Goal: Check status: Check status

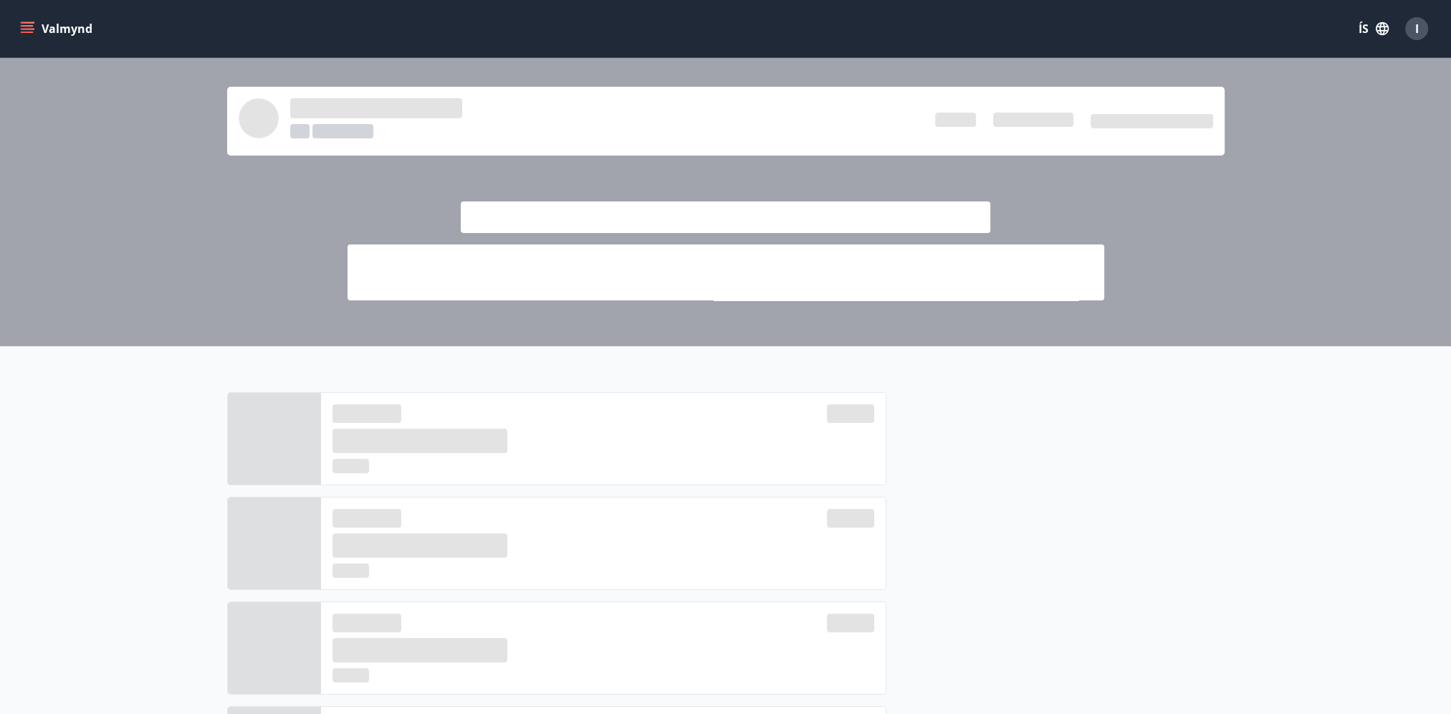
click at [25, 20] on button "Valmynd" at bounding box center [57, 29] width 81 height 26
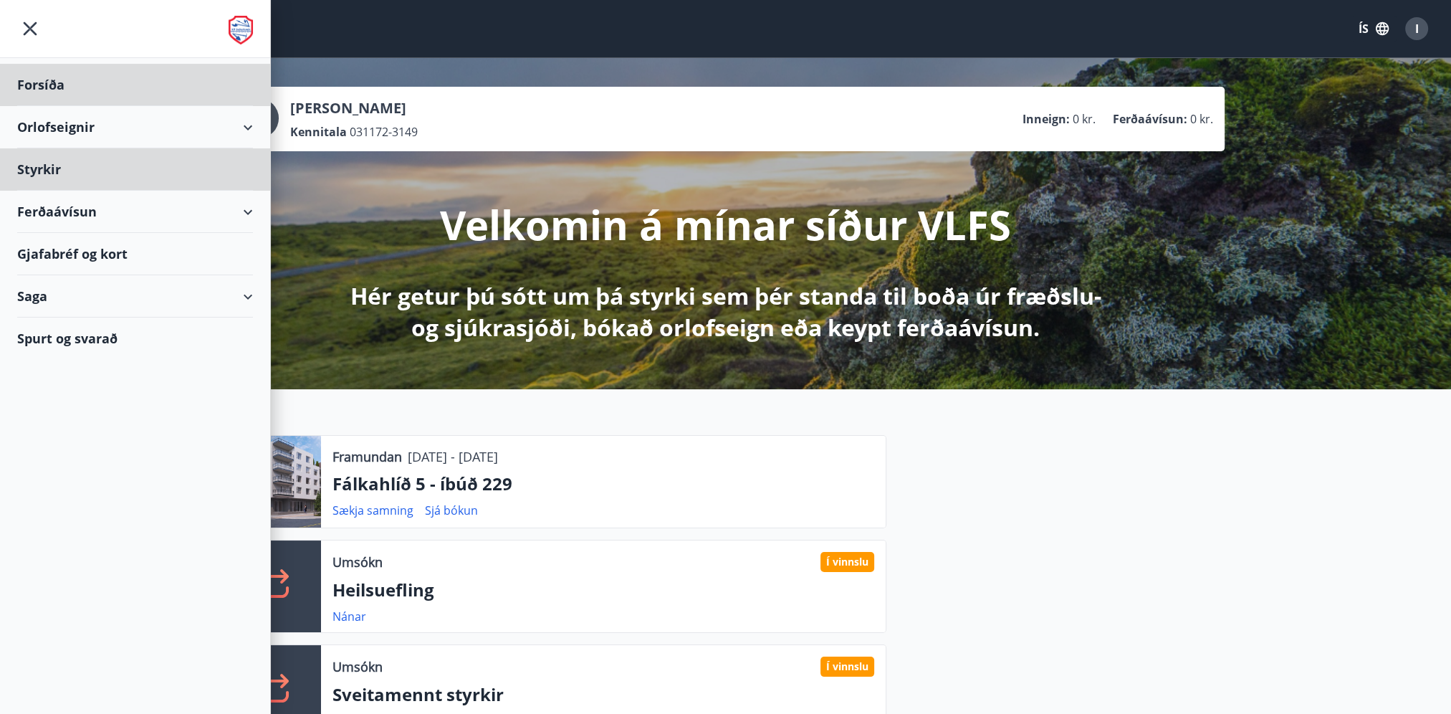
drag, startPoint x: 57, startPoint y: 168, endPoint x: 148, endPoint y: 225, distance: 107.8
click at [148, 225] on ul "Forsíða Orlofseignir Styrkir Ferðaávísun Gjafabréf og kort Saga Spurt og svarað" at bounding box center [135, 208] width 270 height 301
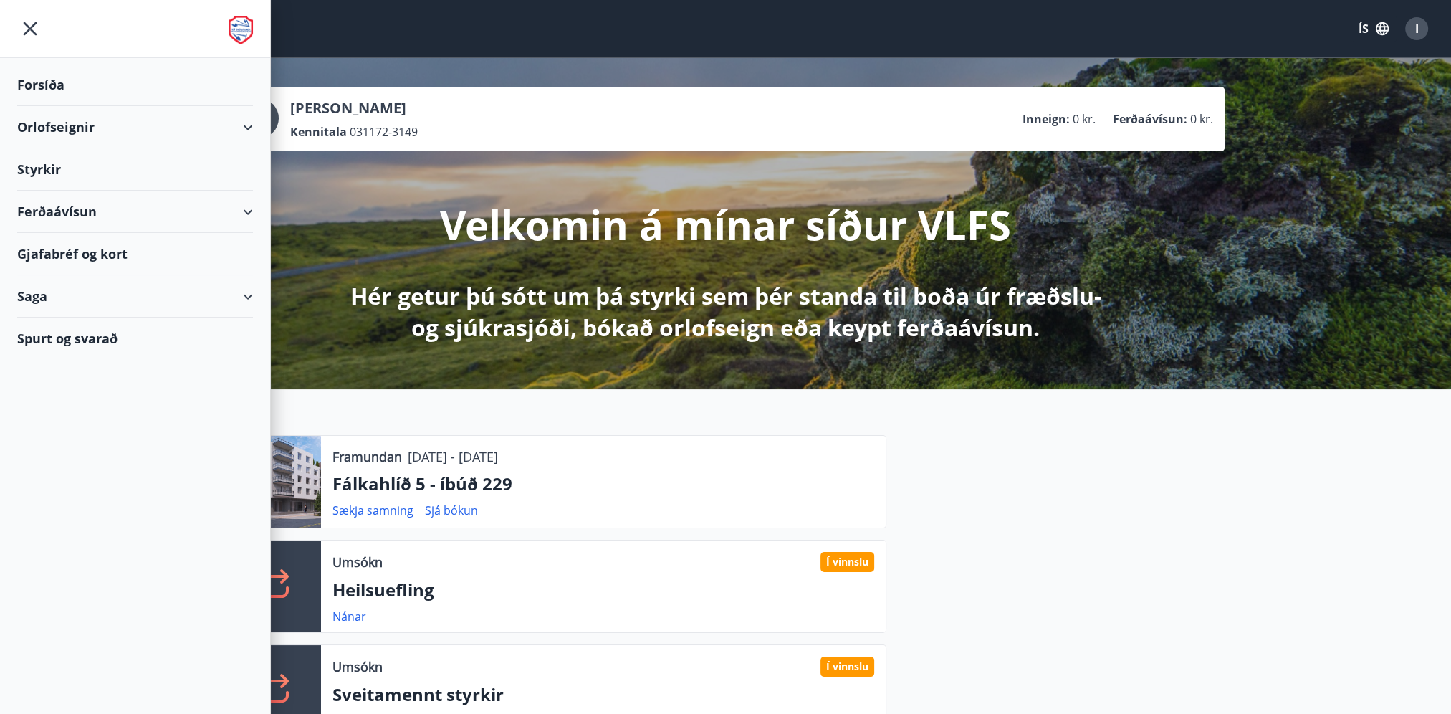
click at [169, 310] on div "Saga" at bounding box center [135, 296] width 236 height 42
click at [60, 362] on div "Bókanir" at bounding box center [135, 363] width 213 height 30
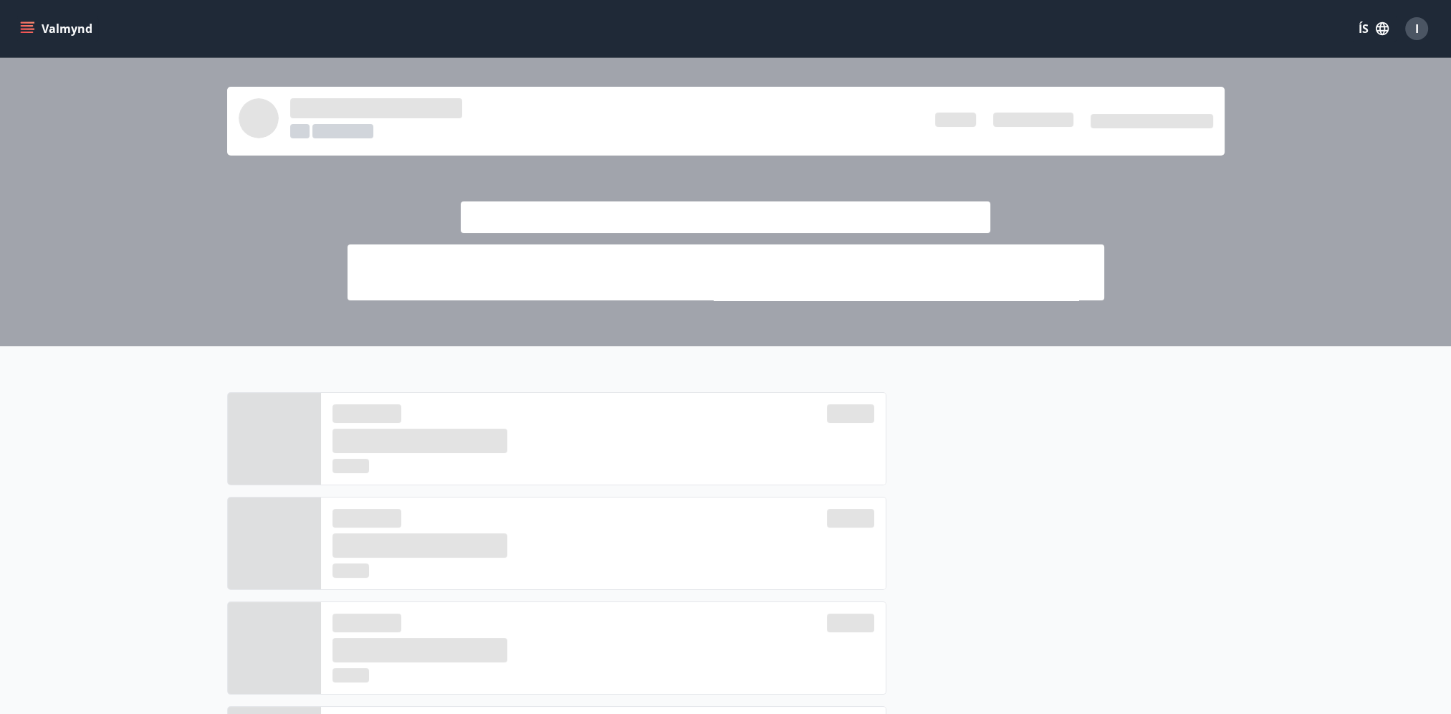
click at [26, 31] on icon "menu" at bounding box center [27, 28] width 14 height 14
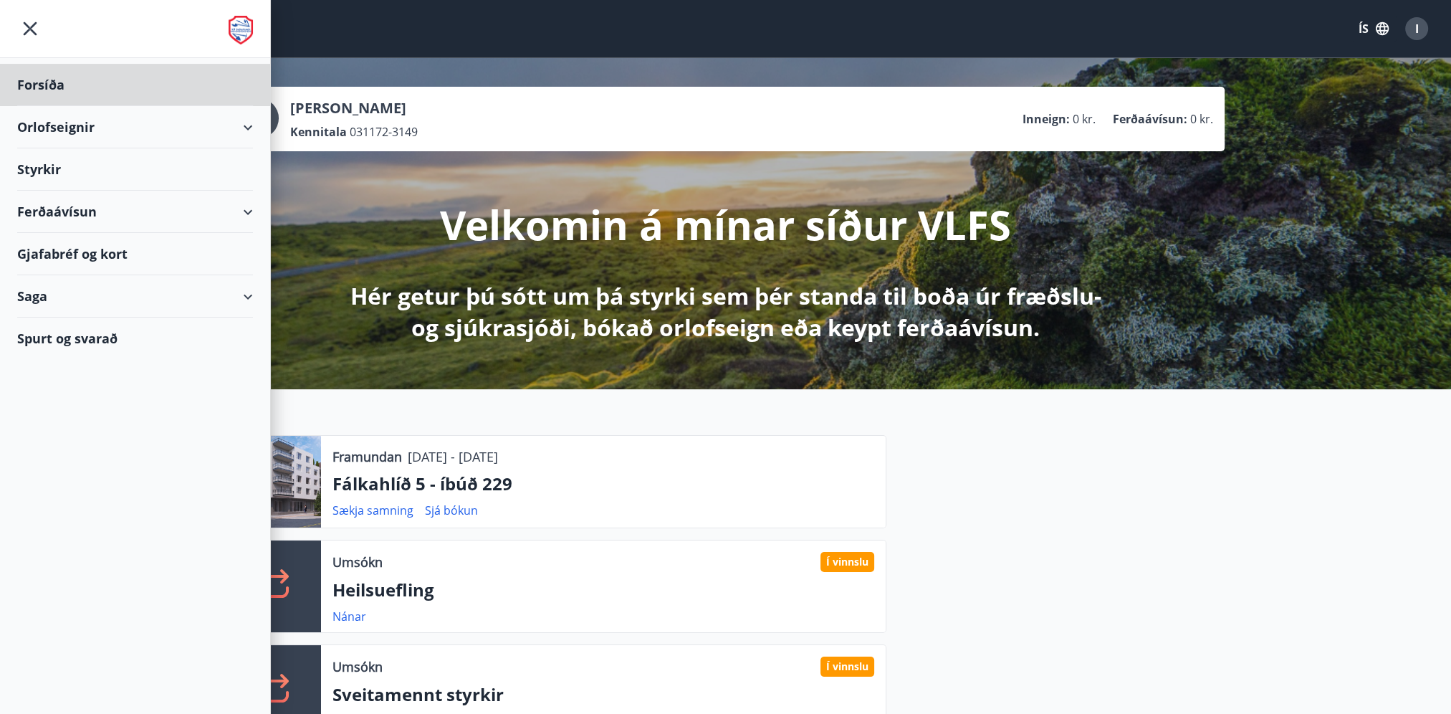
click at [54, 168] on div "Styrkir" at bounding box center [135, 169] width 236 height 42
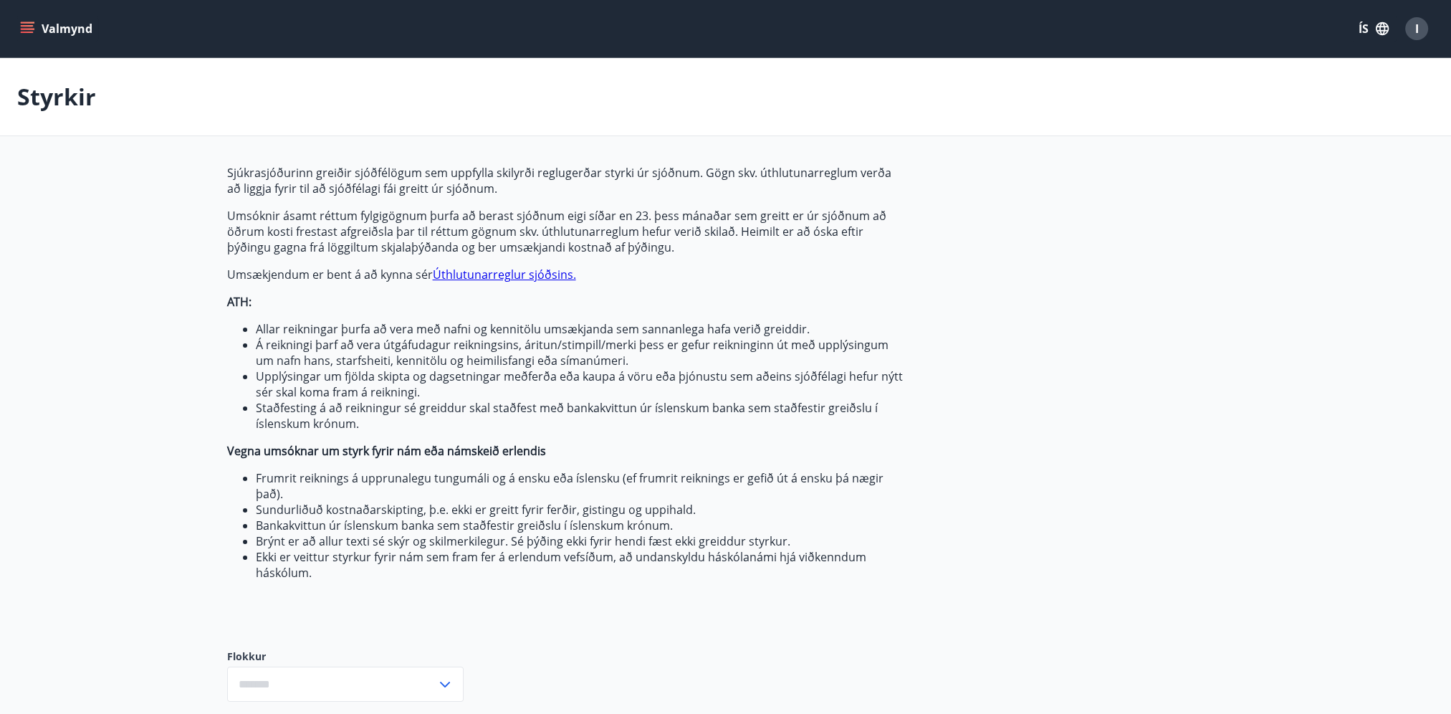
type input "***"
click at [29, 27] on icon "menu" at bounding box center [27, 28] width 14 height 14
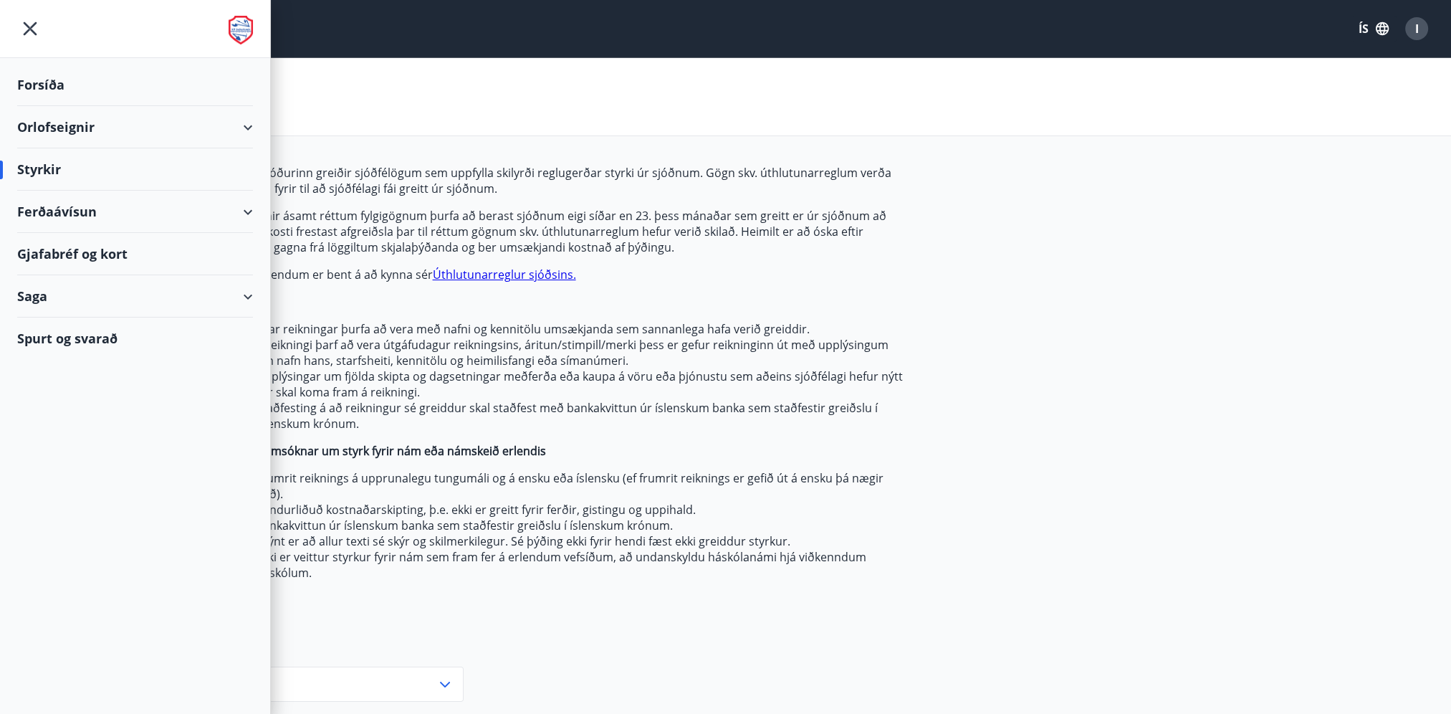
click at [161, 295] on div "Saga" at bounding box center [135, 296] width 236 height 42
click at [56, 478] on div "Styrkjasaga" at bounding box center [135, 483] width 213 height 30
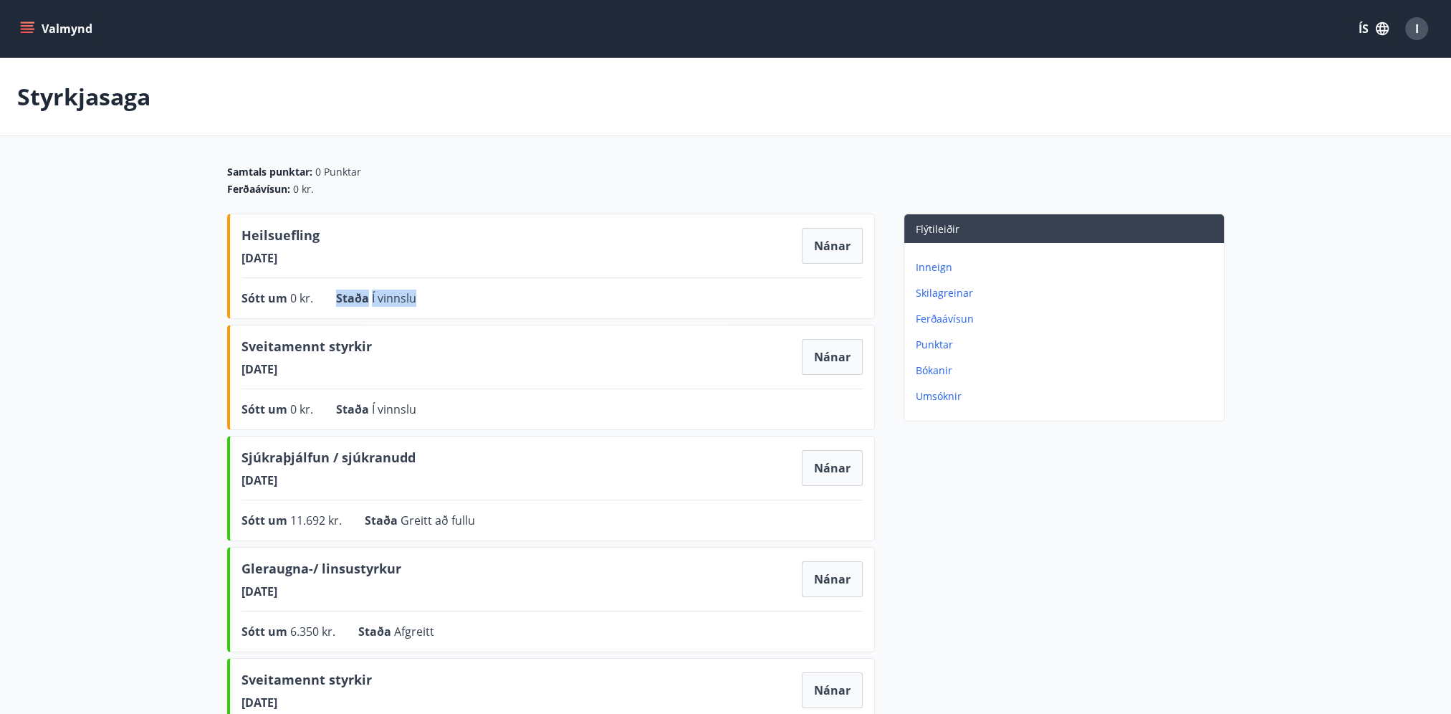
drag, startPoint x: 428, startPoint y: 297, endPoint x: 335, endPoint y: 302, distance: 93.3
click at [335, 302] on div "Sótt um 0 kr. Staða Í vinnslu Nánar" at bounding box center [551, 297] width 621 height 17
drag, startPoint x: 335, startPoint y: 302, endPoint x: 462, endPoint y: 297, distance: 126.9
click at [462, 297] on div "Sótt um 0 kr. Staða Í vinnslu Nánar" at bounding box center [551, 297] width 621 height 17
click at [447, 302] on div "Sótt um 0 kr. Staða Í vinnslu Nánar" at bounding box center [551, 297] width 621 height 17
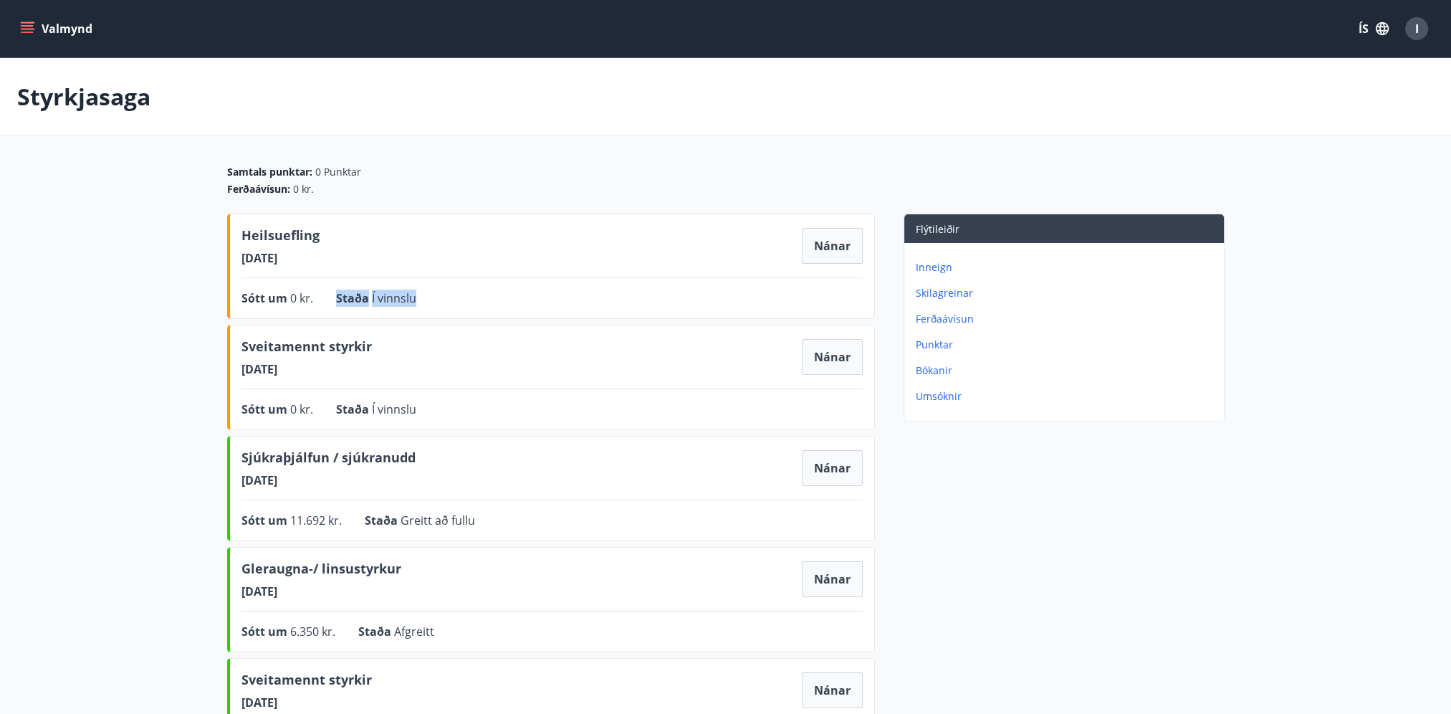
click at [378, 298] on span "Í vinnslu" at bounding box center [394, 298] width 44 height 16
drag, startPoint x: 299, startPoint y: 368, endPoint x: 238, endPoint y: 370, distance: 60.9
click at [238, 370] on div "Sveitamennt styrkir [DATE] Nánar Sótt um 0 kr. Staða Í vinnslu Nánar" at bounding box center [551, 377] width 648 height 105
drag, startPoint x: 238, startPoint y: 370, endPoint x: 443, endPoint y: 386, distance: 205.6
click at [443, 386] on div "Sveitamennt styrkir [DATE] Nánar Sótt um 0 kr. Staða Í vinnslu Nánar" at bounding box center [551, 377] width 648 height 105
